Goal: Task Accomplishment & Management: Manage account settings

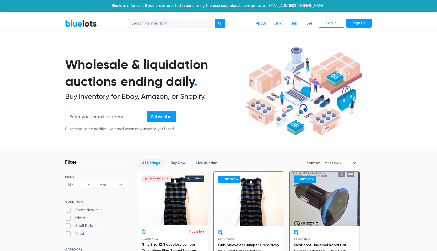
click at [312, 25] on link "Sell" at bounding box center [309, 24] width 14 height 10
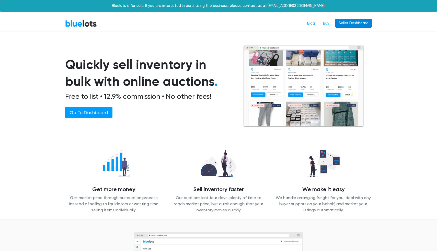
click at [361, 20] on link "Seller Dashboard" at bounding box center [353, 23] width 37 height 9
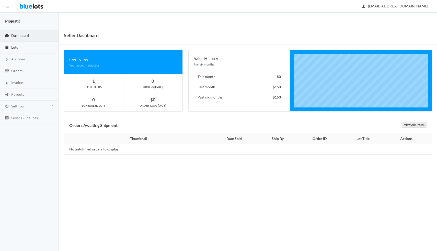
click at [19, 49] on link "Lots" at bounding box center [29, 48] width 59 height 12
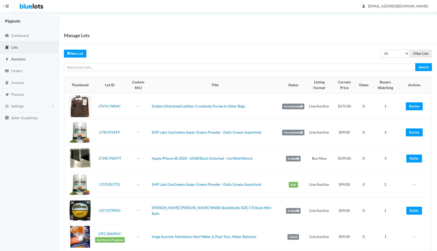
click at [20, 54] on link "Auctions" at bounding box center [29, 59] width 59 height 12
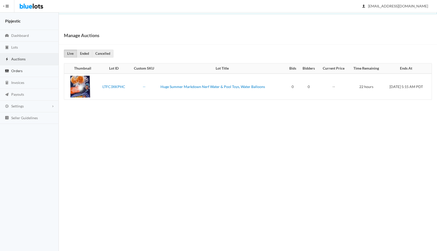
click at [21, 70] on span "Orders" at bounding box center [16, 71] width 11 height 4
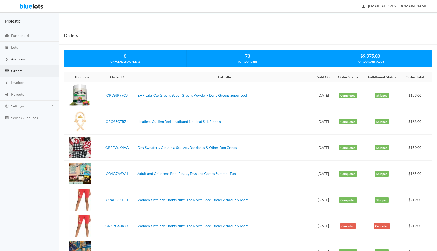
click at [19, 62] on link "Auctions" at bounding box center [29, 59] width 59 height 12
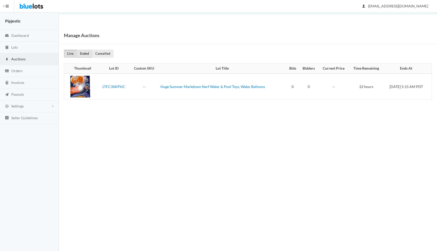
click at [85, 53] on link "Ended" at bounding box center [85, 54] width 16 height 8
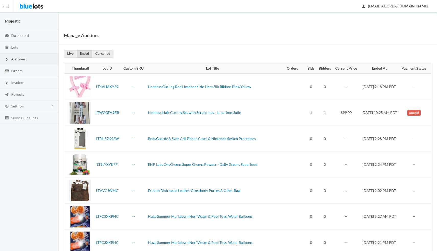
click at [411, 114] on span "Unpaid" at bounding box center [413, 113] width 13 height 6
click at [333, 114] on td "$99.00" at bounding box center [346, 112] width 26 height 26
click at [25, 51] on link "Lots" at bounding box center [29, 48] width 59 height 12
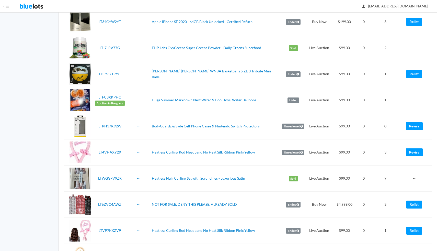
scroll to position [137, 0]
click at [291, 174] on td "Sold" at bounding box center [293, 178] width 26 height 26
click at [112, 176] on link "LTWGGFV9ZR" at bounding box center [110, 178] width 24 height 4
click at [242, 96] on td "Huge Summer Markdown Nerf Water & Pool Toys, Water Balloons" at bounding box center [215, 100] width 130 height 26
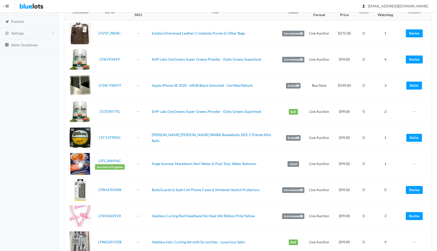
scroll to position [0, 0]
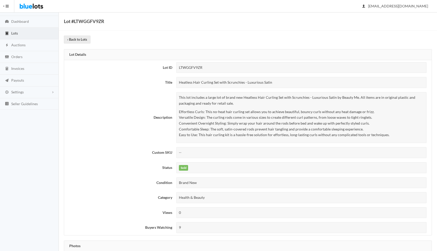
scroll to position [16, 0]
